Goal: Information Seeking & Learning: Find specific page/section

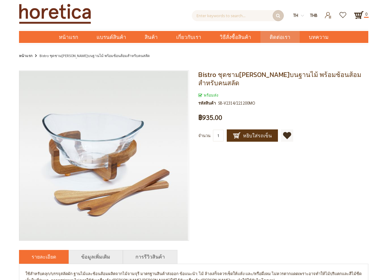
click at [278, 38] on span "ติดต่อเรา" at bounding box center [280, 37] width 21 height 13
click at [279, 38] on span "ติดต่อเรา" at bounding box center [280, 37] width 21 height 13
click at [225, 16] on input "text" at bounding box center [238, 15] width 92 height 11
type input "ที่คีบอาหาร"
